Goal: Task Accomplishment & Management: Complete application form

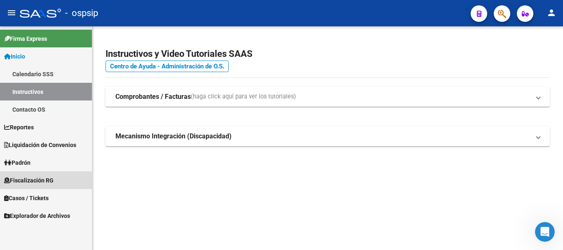
click at [46, 181] on span "Fiscalización RG" at bounding box center [28, 180] width 49 height 9
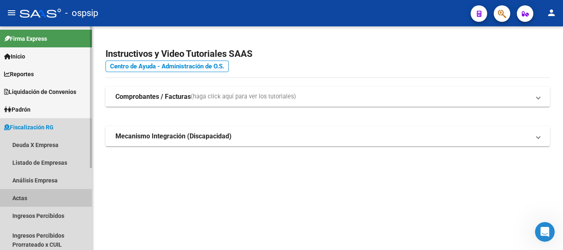
click at [38, 198] on link "Actas" at bounding box center [46, 198] width 92 height 18
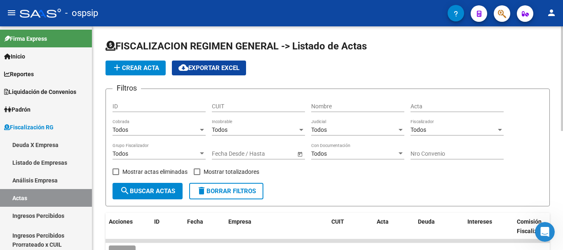
click at [312, 110] on div "Nombre" at bounding box center [357, 104] width 93 height 16
click at [322, 101] on div "Nombre" at bounding box center [357, 104] width 93 height 16
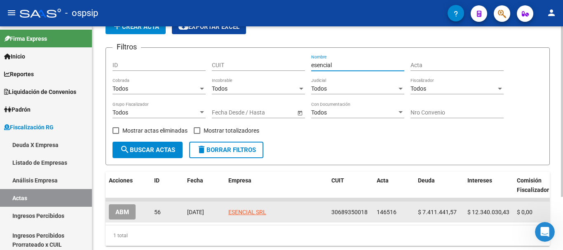
type input "esencial"
click at [129, 210] on button "ABM" at bounding box center [122, 212] width 27 height 15
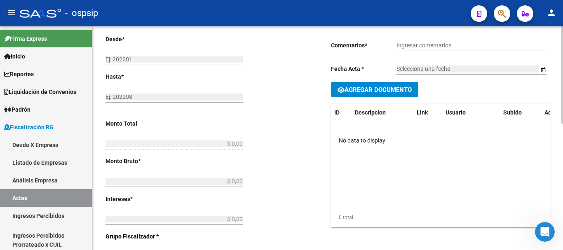
type input "202205"
type input "202405"
type input "$ 19.751.472,00"
type input "$ 7.411.441,57"
type input "$ 12.340.030,43"
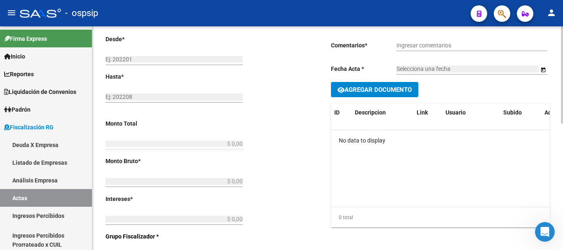
type input "146516"
type input "5007O"
checkbox input "true"
type input "Leg. 80011. Convenio en 36 cuotas de $548.652,00 cada una 1er vto [DATE]"
type input "[DATE]"
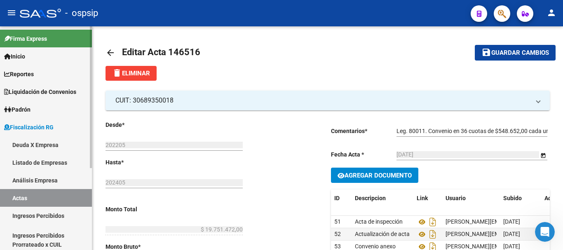
click at [40, 200] on link "Actas" at bounding box center [46, 198] width 92 height 18
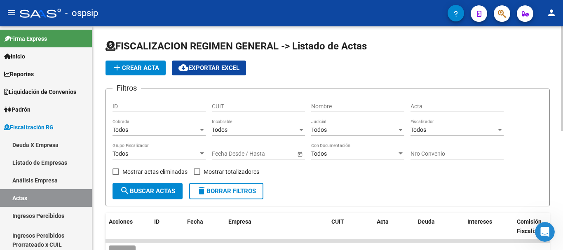
click at [336, 102] on div "Nombre" at bounding box center [357, 104] width 93 height 16
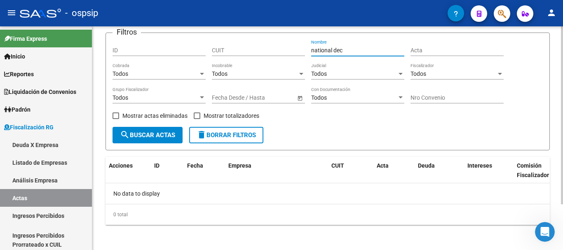
scroll to position [57, 0]
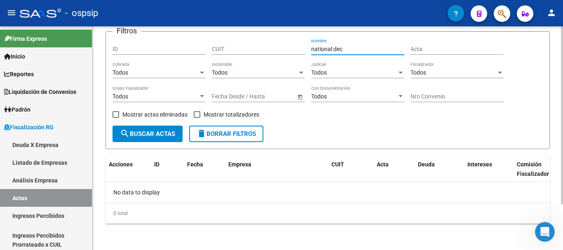
click at [336, 48] on input "national dec" at bounding box center [357, 49] width 93 height 7
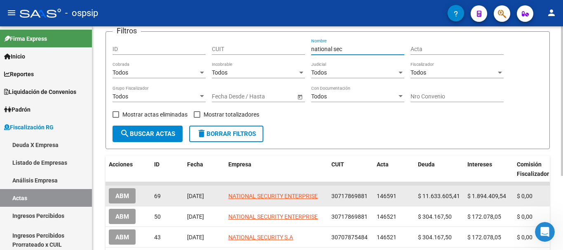
type input "national sec"
click at [122, 197] on span "ABM" at bounding box center [122, 196] width 14 height 7
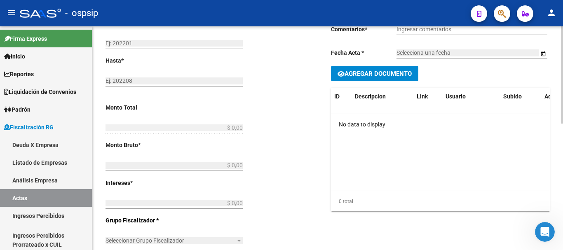
type input "202404"
type input "202503"
type input "$ 13.528.014,95"
type input "$ 11.633.605,41"
type input "$ 1.894.409,54"
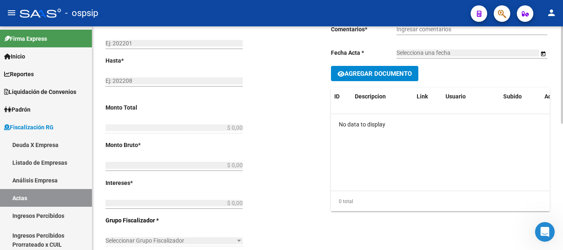
type input "146591"
type input "5017"
checkbox input "true"
type input "CONV 48 CTAS"
type input "[DATE]"
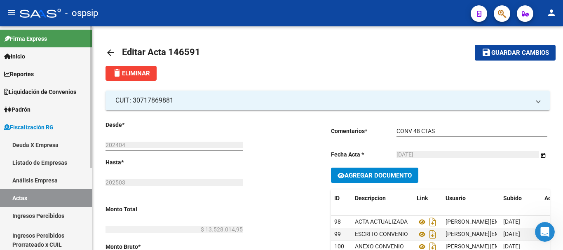
click at [36, 201] on link "Actas" at bounding box center [46, 198] width 92 height 18
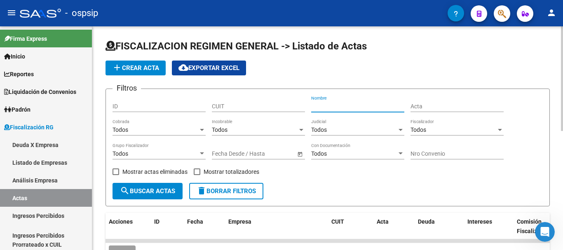
click at [350, 109] on input "Nombre" at bounding box center [357, 106] width 93 height 7
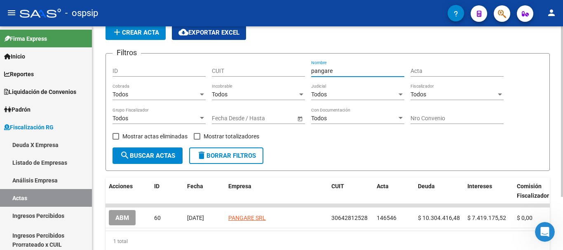
scroll to position [70, 0]
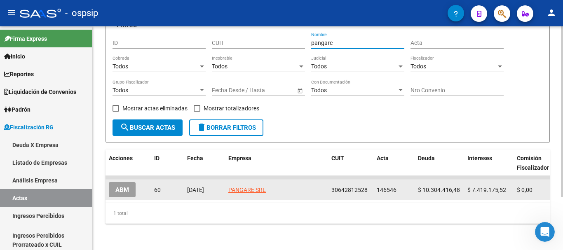
type input "pangare"
click at [110, 182] on button "ABM" at bounding box center [122, 189] width 27 height 15
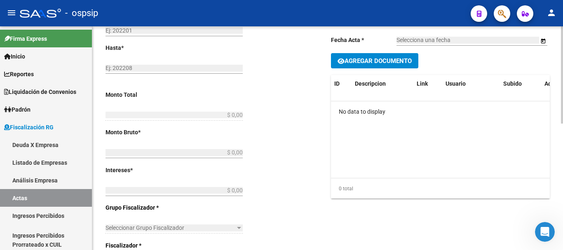
type input "202209"
type input "202410"
type input "$ 17.723.592,00"
type input "$ 10.304.416,48"
type input "$ 7.419.175,52"
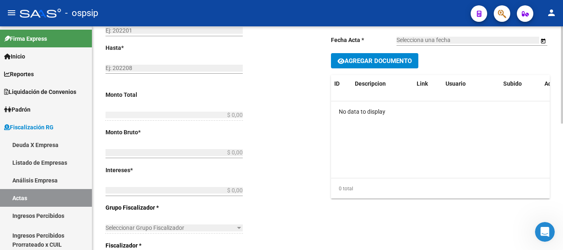
type input "146546"
type input "5012O"
checkbox input "true"
type input "Leg. 80021. Convenio 18 cuotas de $984.644,00 cada una 1er vto [DATE]."
type input "[DATE]"
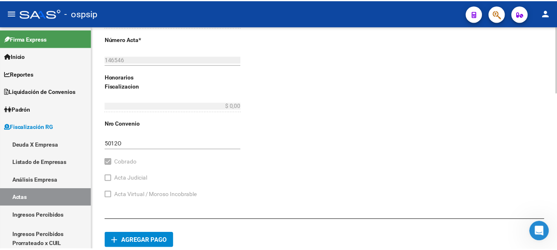
scroll to position [482, 0]
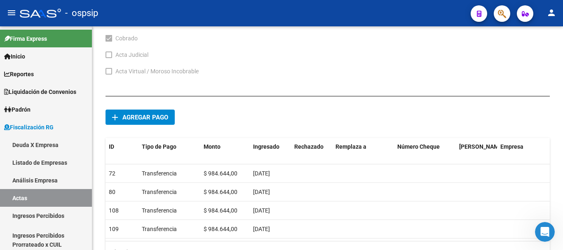
click at [548, 20] on button "person" at bounding box center [551, 13] width 16 height 16
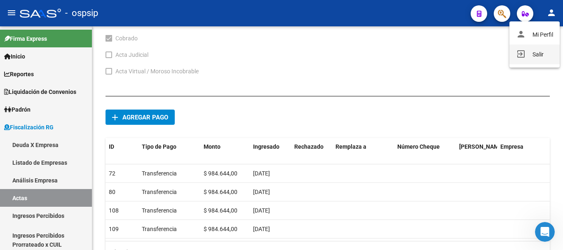
click at [540, 50] on button "exit_to_app Salir" at bounding box center [535, 55] width 50 height 20
